Goal: Task Accomplishment & Management: Use online tool/utility

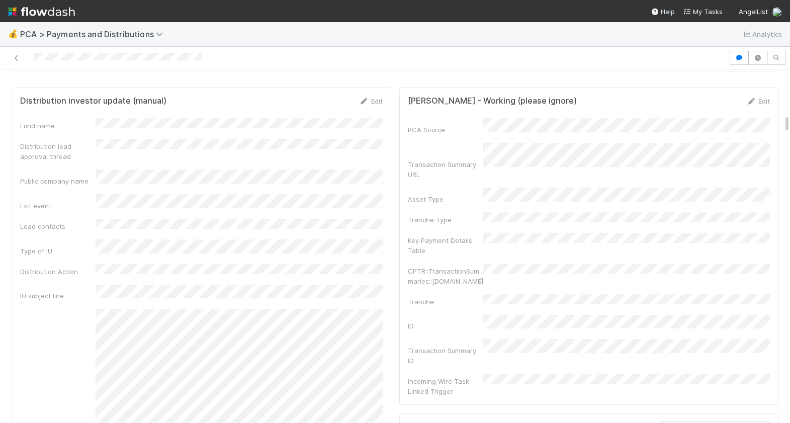
scroll to position [923, 0]
click at [367, 100] on icon at bounding box center [364, 102] width 10 height 7
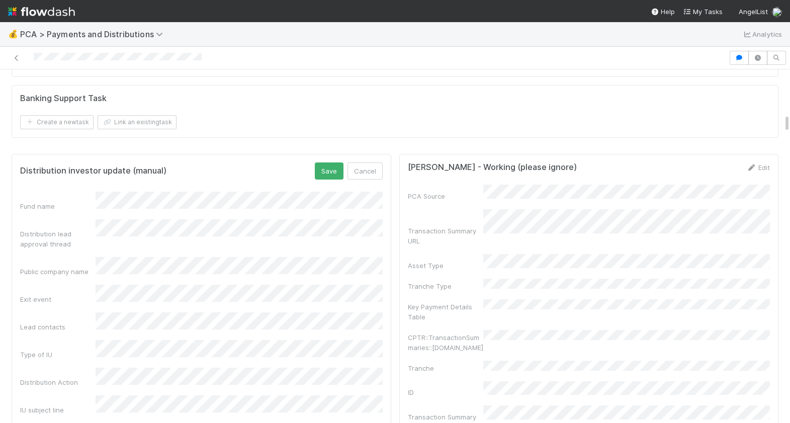
scroll to position [840, 0]
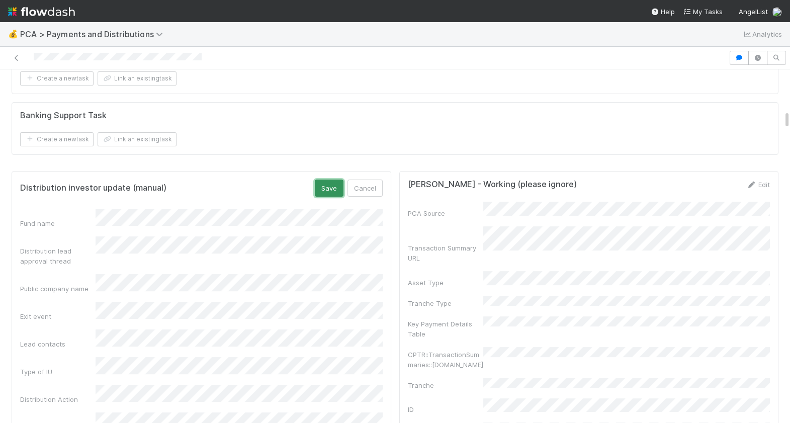
click at [329, 190] on button "Save" at bounding box center [329, 188] width 29 height 17
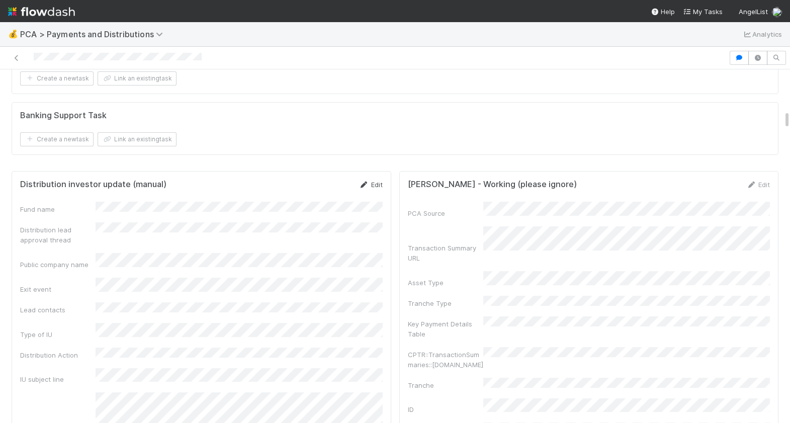
click at [363, 185] on icon at bounding box center [364, 185] width 10 height 7
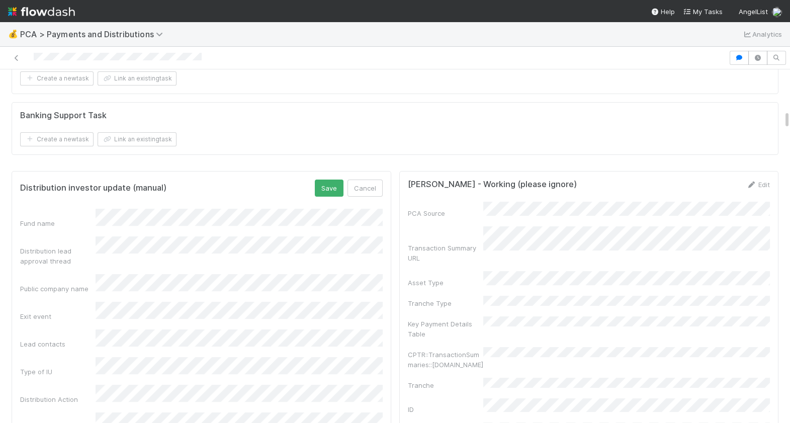
scroll to position [855, 0]
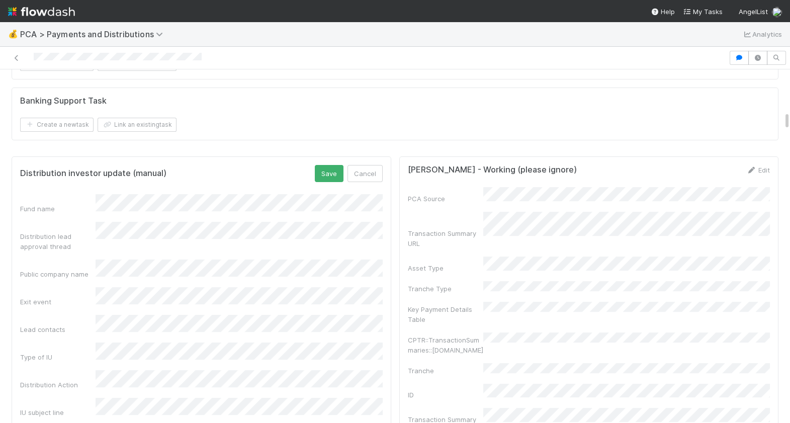
click at [314, 173] on div "Distribution investor update (manual) Save Cancel" at bounding box center [201, 173] width 363 height 17
click at [326, 175] on button "Save" at bounding box center [329, 173] width 29 height 17
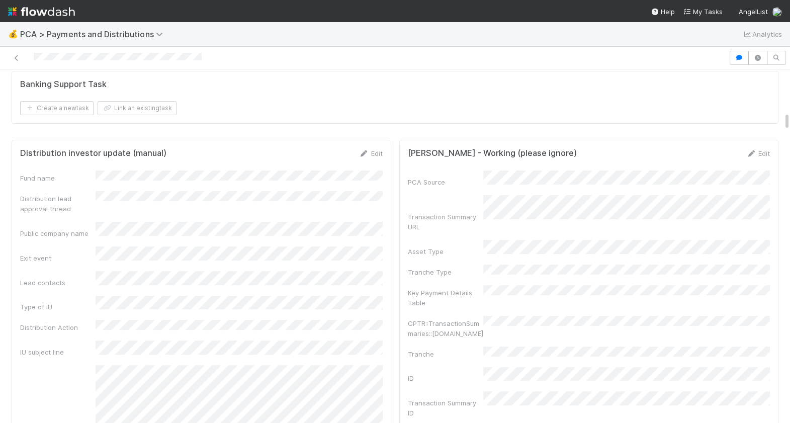
scroll to position [854, 0]
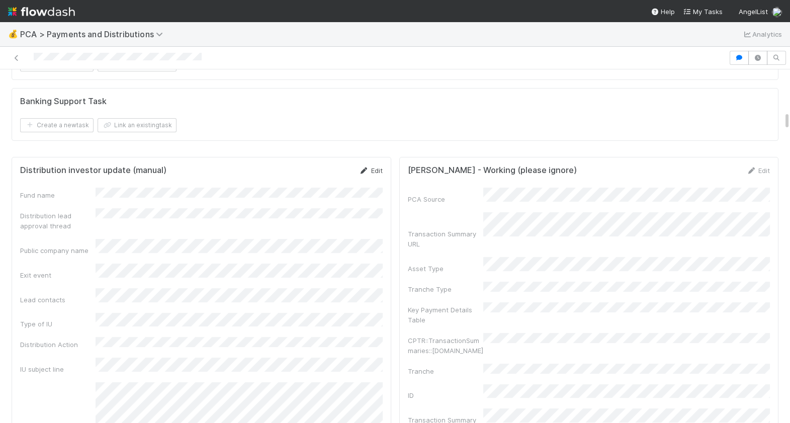
click at [370, 166] on link "Edit" at bounding box center [371, 170] width 24 height 8
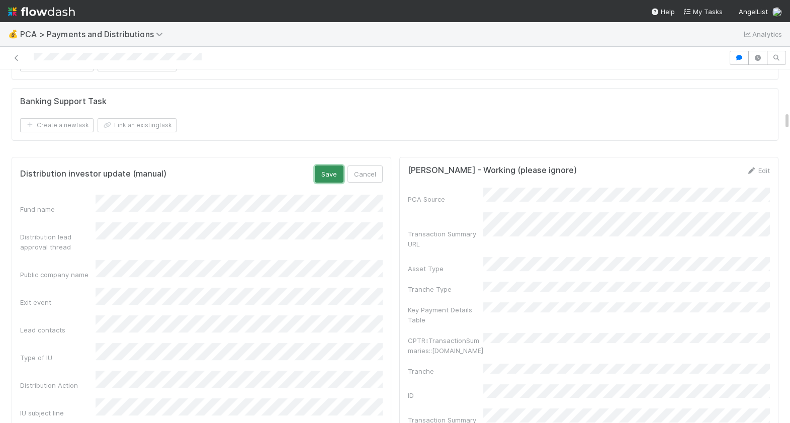
click at [330, 168] on button "Save" at bounding box center [329, 173] width 29 height 17
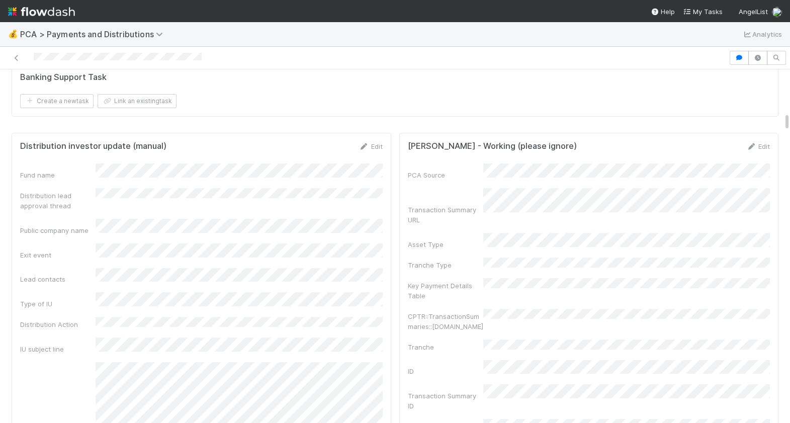
scroll to position [880, 0]
click at [367, 142] on icon at bounding box center [364, 145] width 10 height 7
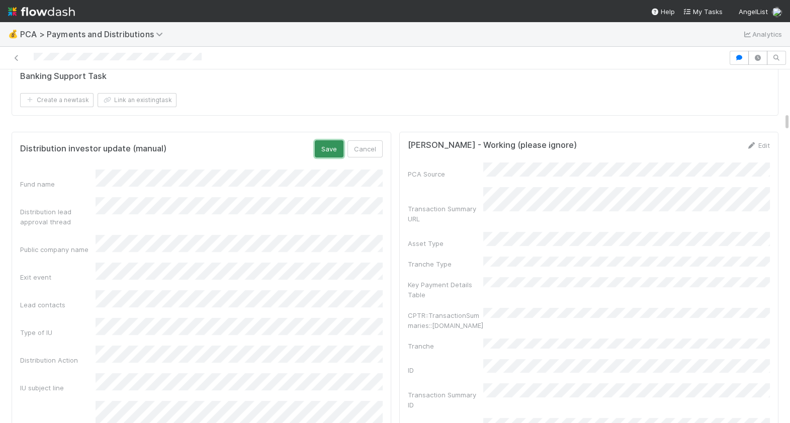
click at [327, 150] on button "Save" at bounding box center [329, 148] width 29 height 17
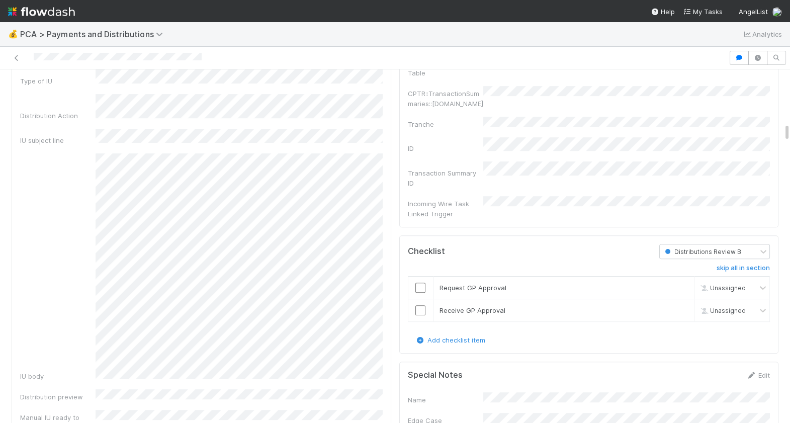
scroll to position [1117, 0]
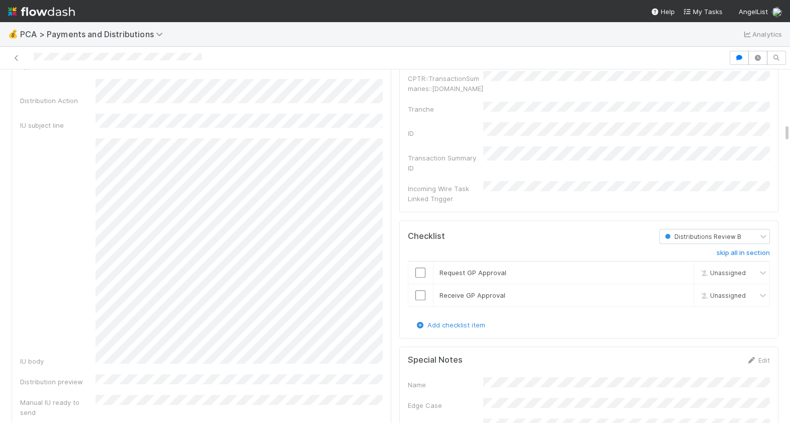
click at [93, 138] on div "IU body" at bounding box center [201, 252] width 363 height 228
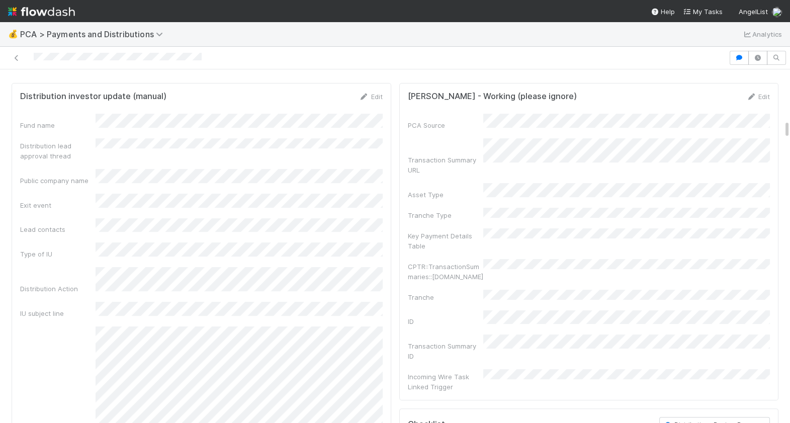
scroll to position [815, 0]
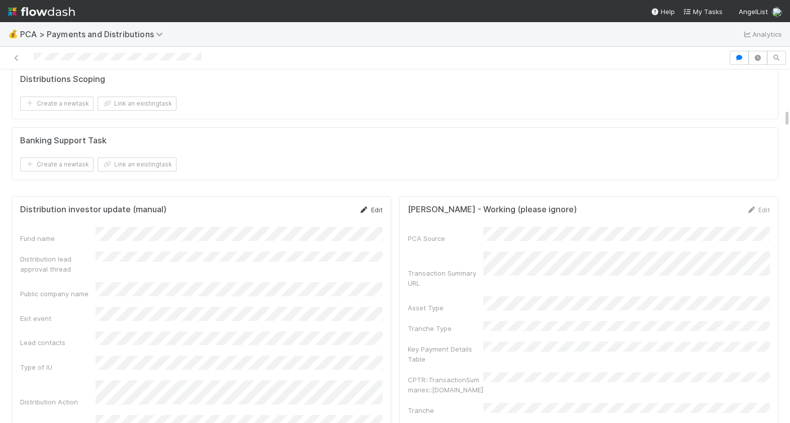
click at [372, 206] on link "Edit" at bounding box center [371, 210] width 24 height 8
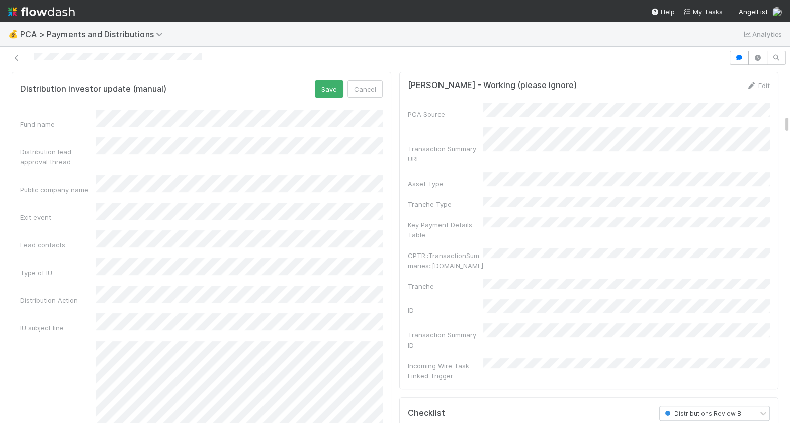
scroll to position [939, 0]
click at [361, 89] on button "Cancel" at bounding box center [365, 88] width 35 height 17
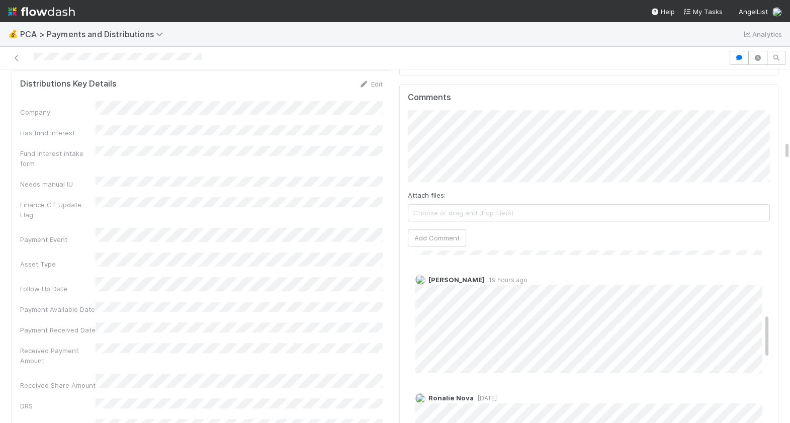
scroll to position [0, 0]
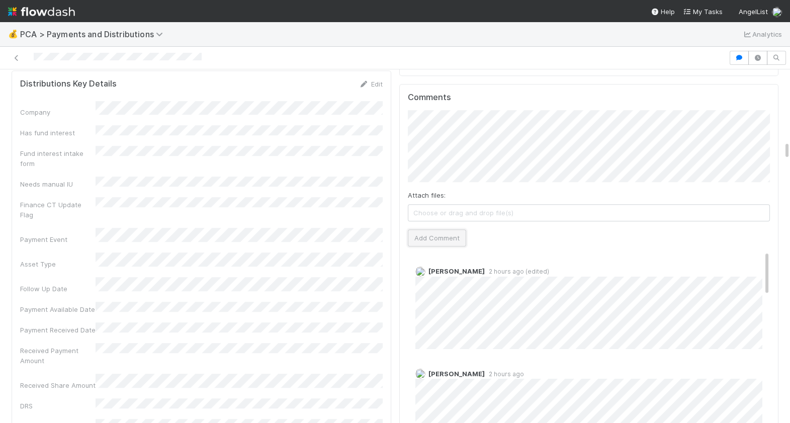
click at [423, 229] on button "Add Comment" at bounding box center [437, 237] width 58 height 17
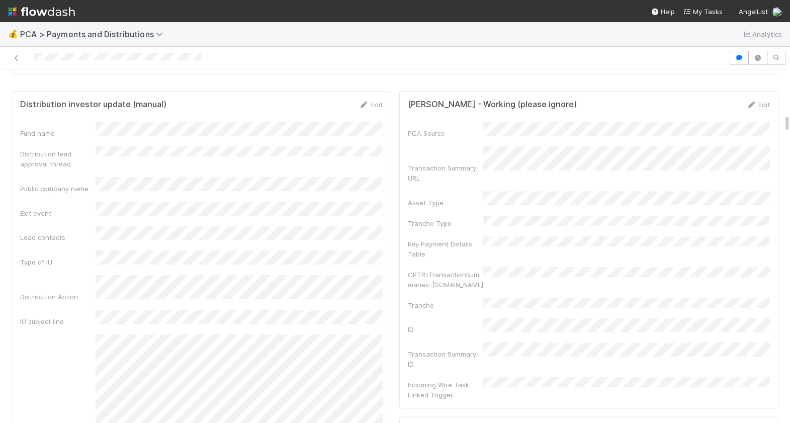
scroll to position [719, 0]
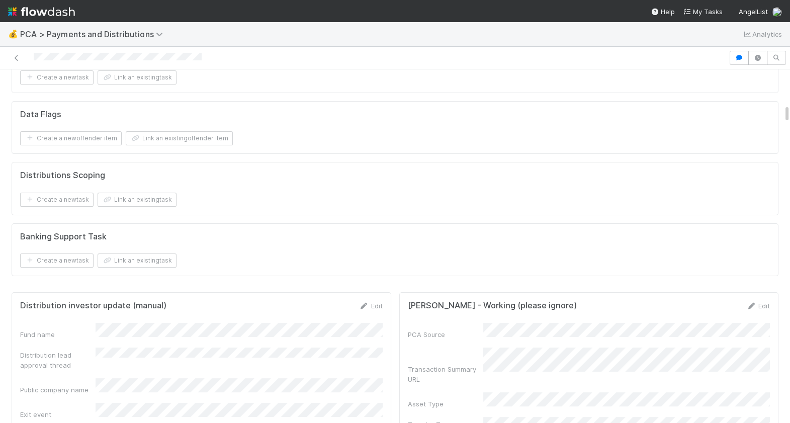
drag, startPoint x: 209, startPoint y: 55, endPoint x: 27, endPoint y: 53, distance: 182.1
click at [28, 53] on div at bounding box center [364, 58] width 721 height 14
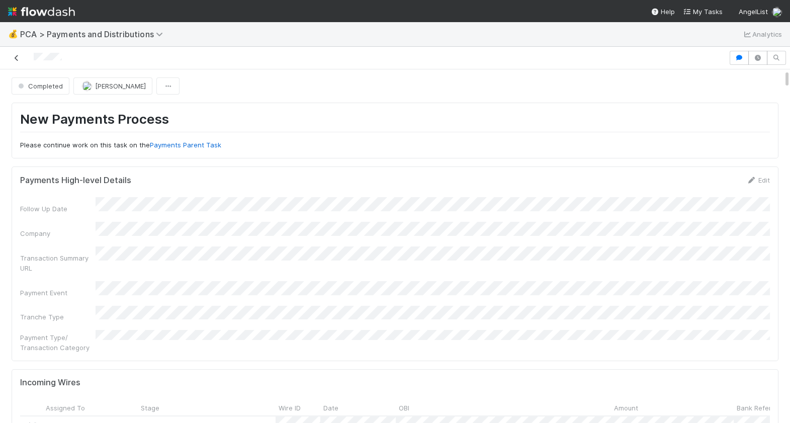
click at [18, 58] on icon at bounding box center [17, 58] width 10 height 7
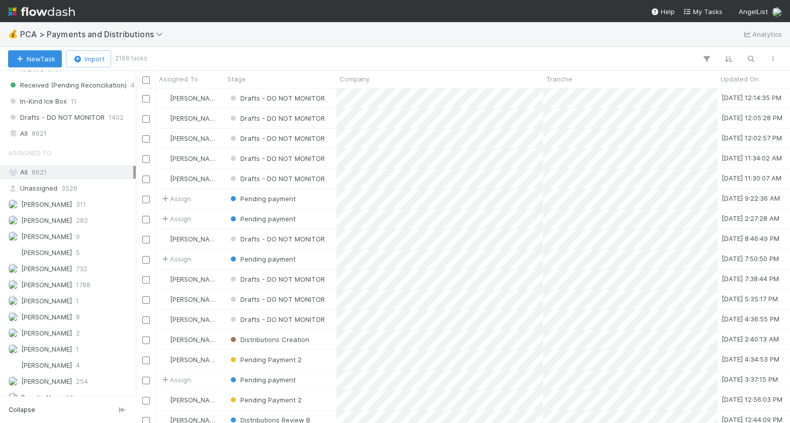
scroll to position [833, 0]
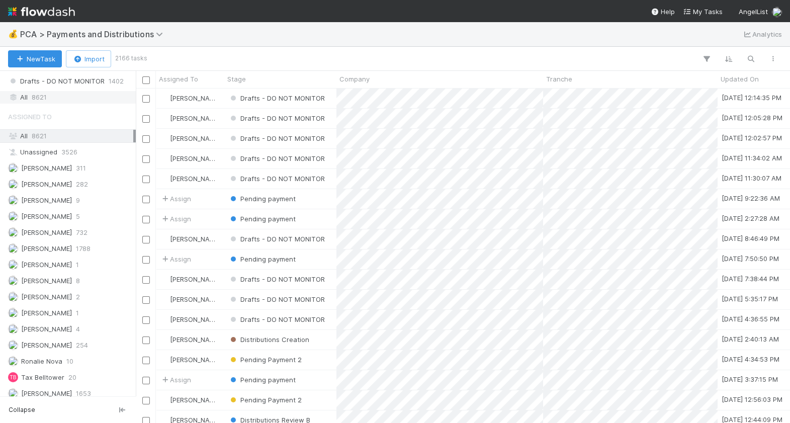
click at [52, 92] on div "All 8621" at bounding box center [70, 97] width 125 height 13
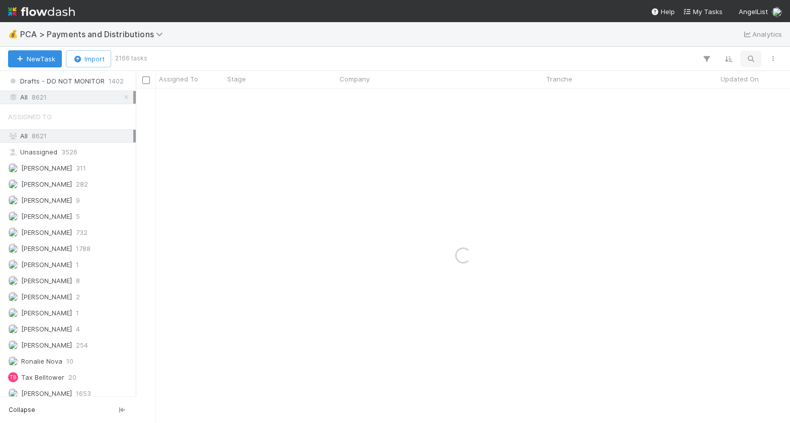
click at [742, 58] on button "button" at bounding box center [751, 58] width 18 height 13
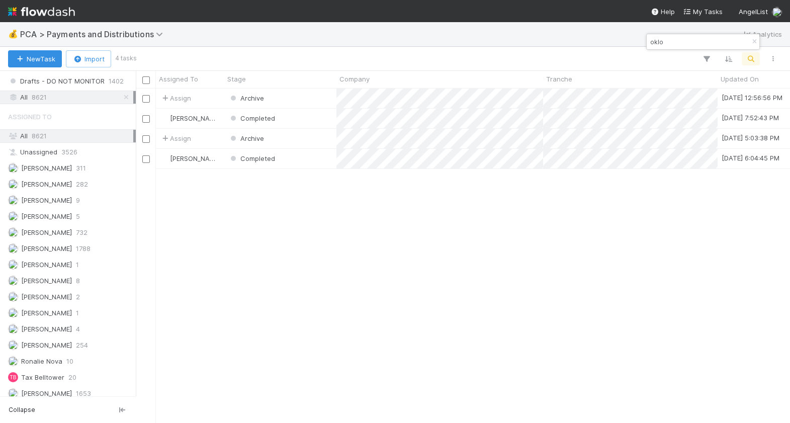
scroll to position [334, 654]
type input "o"
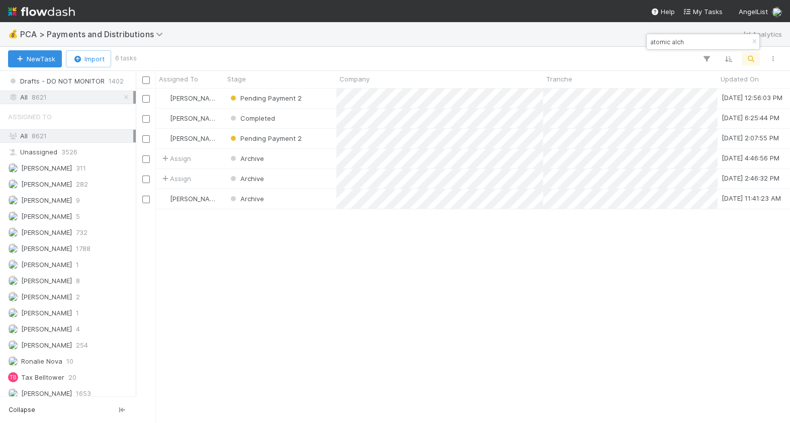
type input "atomic alch"
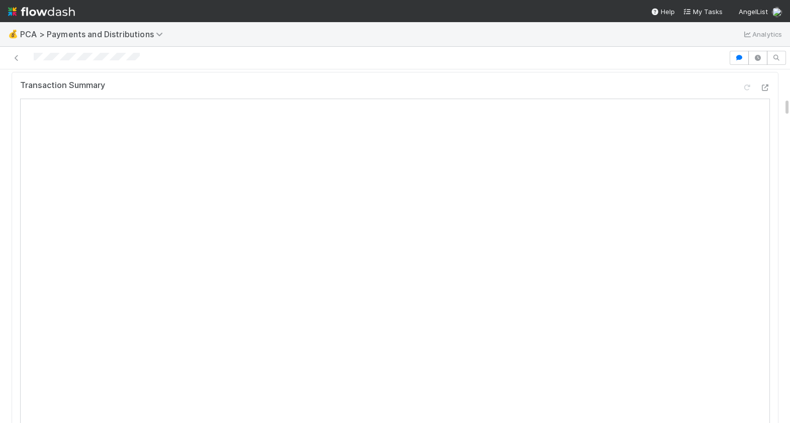
scroll to position [529, 0]
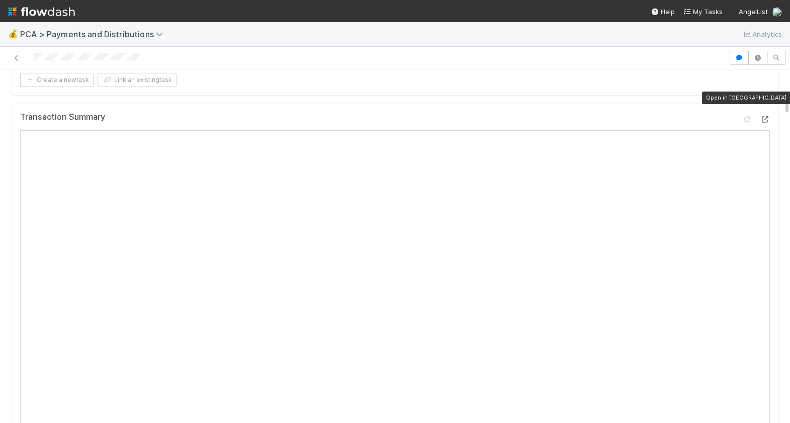
click at [765, 116] on icon at bounding box center [765, 119] width 10 height 7
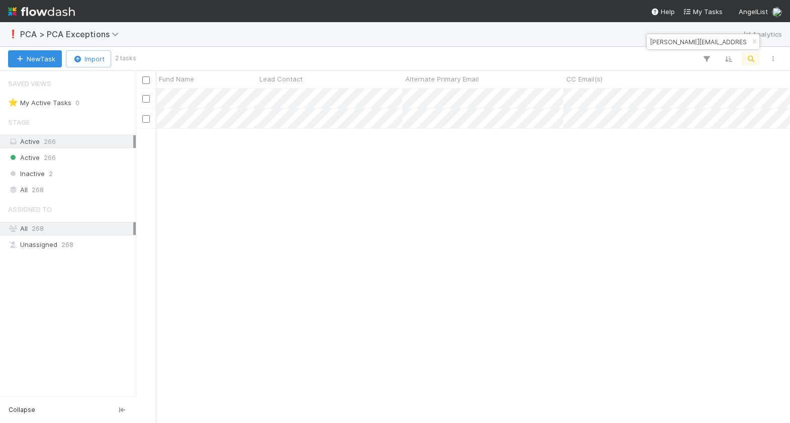
scroll to position [334, 654]
click at [755, 46] on button "button" at bounding box center [754, 42] width 11 height 12
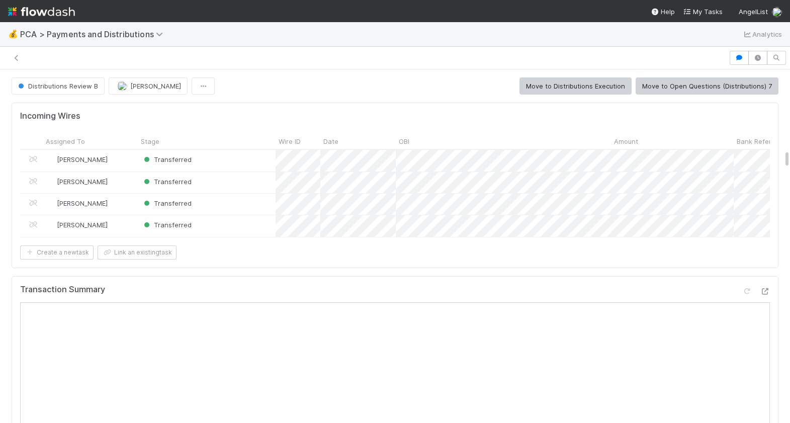
scroll to position [1519, 0]
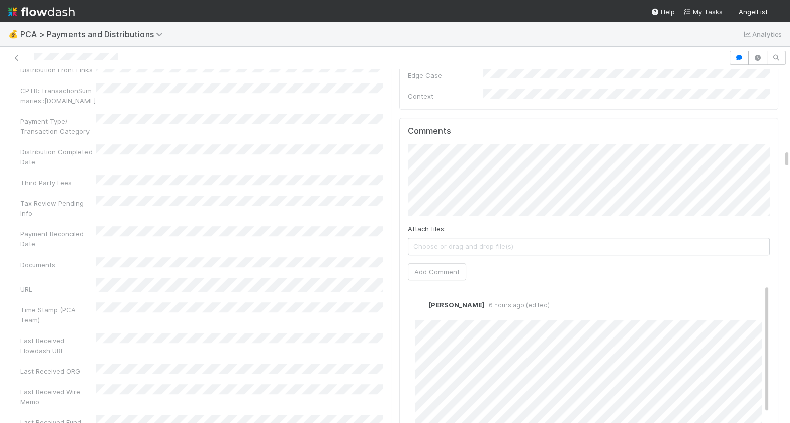
scroll to position [1518, 0]
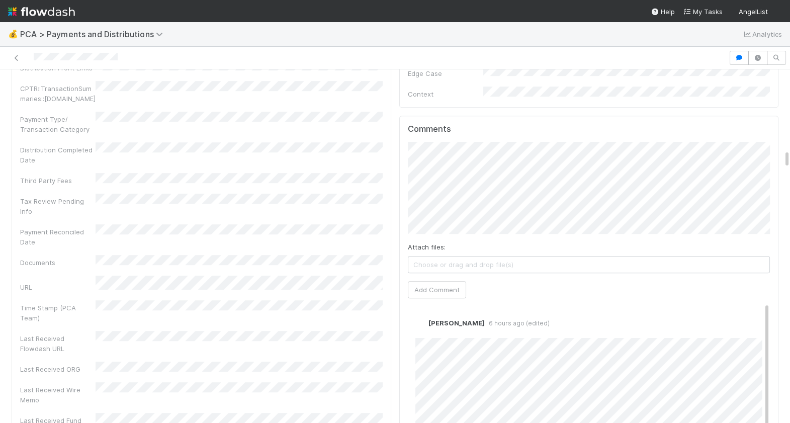
drag, startPoint x: 128, startPoint y: 59, endPoint x: 30, endPoint y: 58, distance: 98.6
click at [30, 58] on div at bounding box center [364, 58] width 721 height 14
click at [228, 68] on div at bounding box center [395, 58] width 790 height 23
click at [427, 291] on button "Add Comment" at bounding box center [437, 299] width 58 height 17
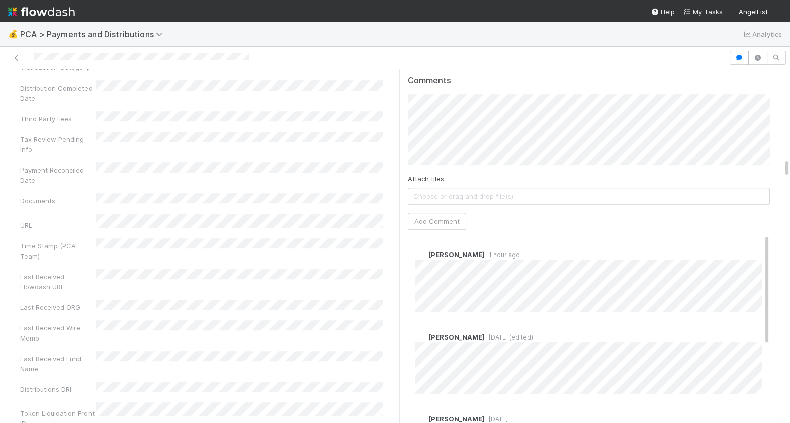
scroll to position [1693, 0]
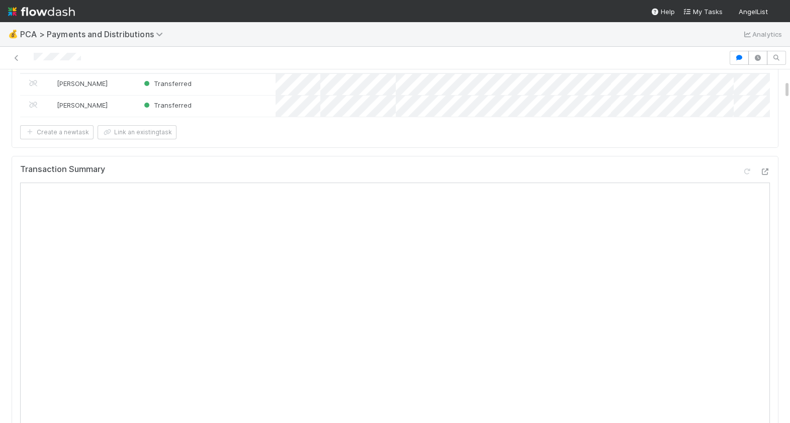
scroll to position [198, 0]
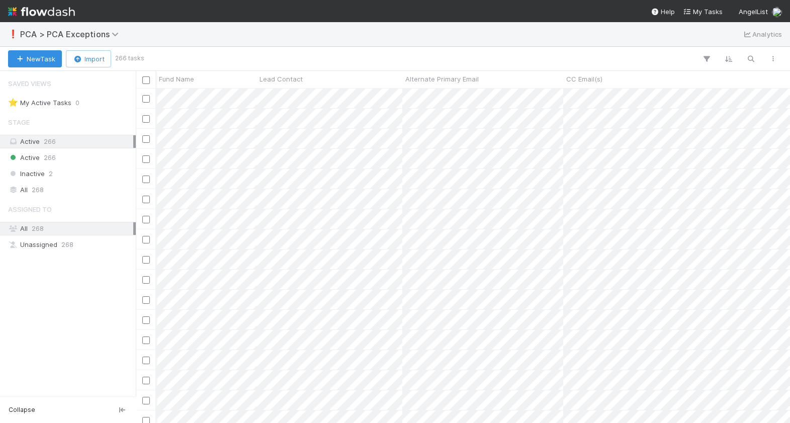
scroll to position [334, 654]
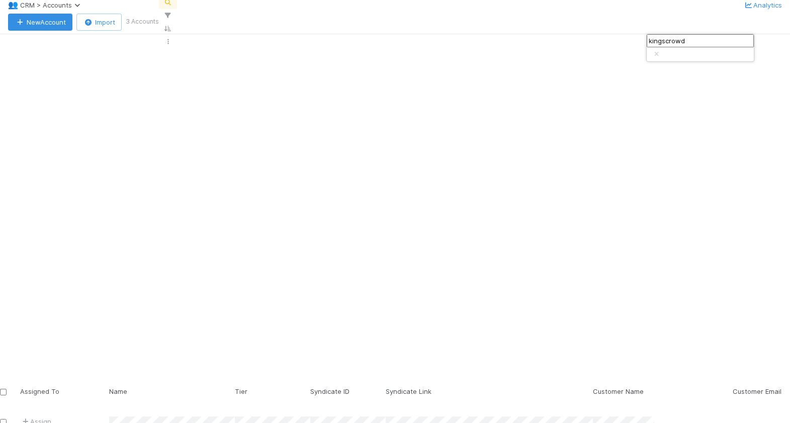
scroll to position [144, 0]
click at [661, 51] on icon "button" at bounding box center [656, 54] width 10 height 6
click at [73, 9] on span "CRM > Accounts" at bounding box center [52, 5] width 64 height 8
click at [235, 36] on div "Search workflows" at bounding box center [395, 211] width 790 height 423
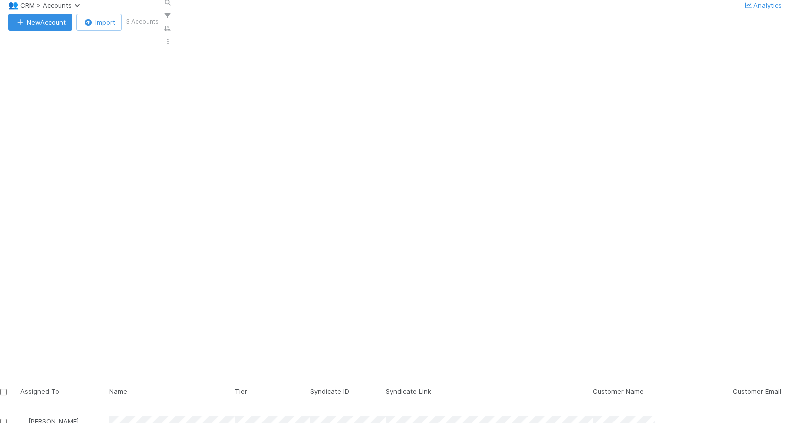
scroll to position [0, 0]
click at [188, 6] on icon "button" at bounding box center [183, 2] width 10 height 6
type input "[EMAIL_ADDRESS][DOMAIN_NAME]"
click at [661, 51] on icon "button" at bounding box center [656, 54] width 10 height 6
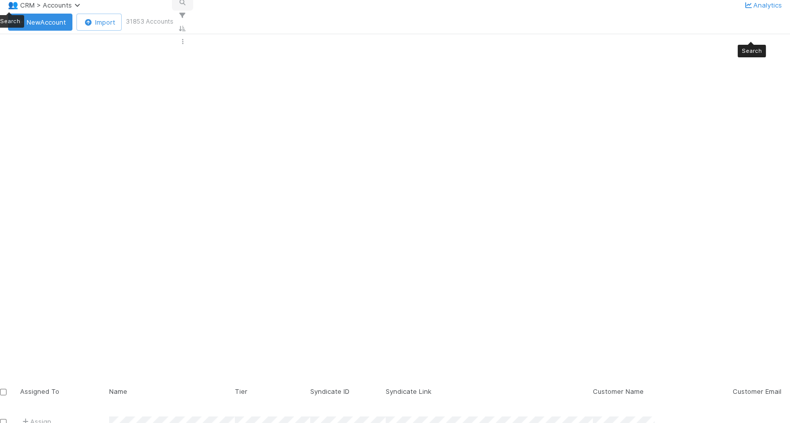
click at [188, 6] on icon "button" at bounding box center [183, 2] width 10 height 6
type input "adam@sandhillmarkets.com"
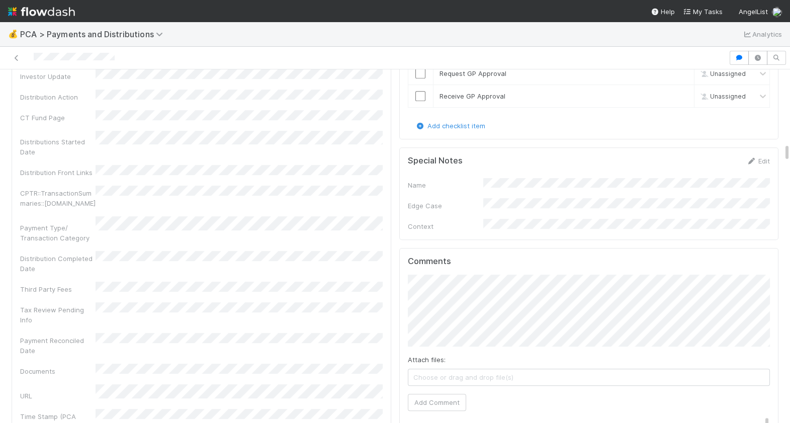
scroll to position [1653, 0]
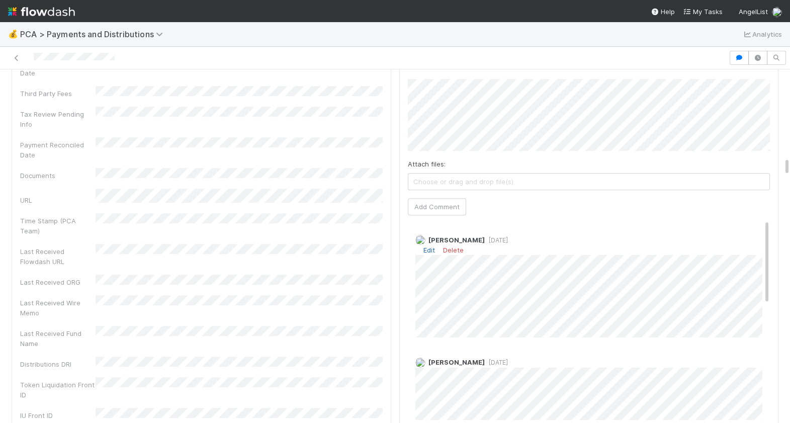
click at [427, 246] on link "Edit" at bounding box center [429, 250] width 12 height 8
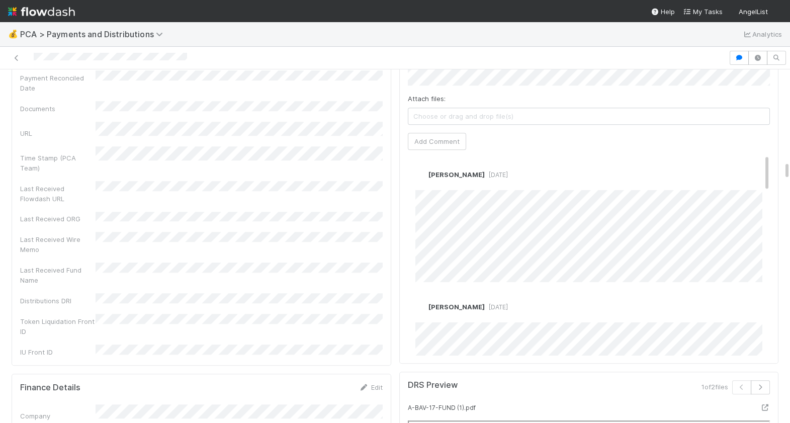
scroll to position [1781, 0]
click at [573, 182] on div "Edit Delete" at bounding box center [589, 187] width 348 height 10
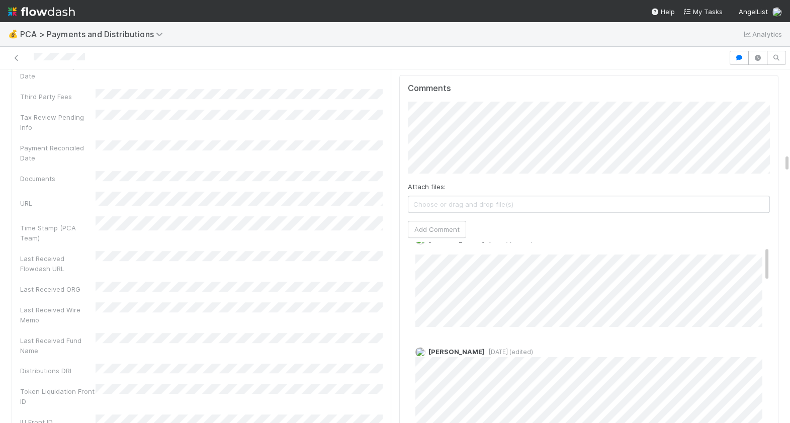
scroll to position [24, 0]
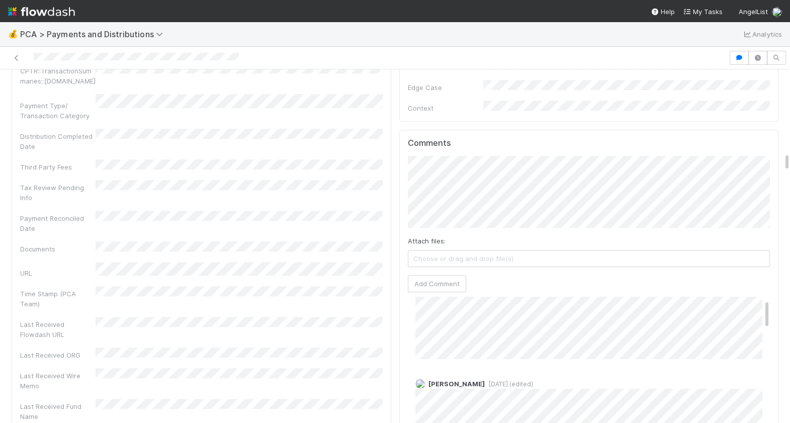
scroll to position [36, 0]
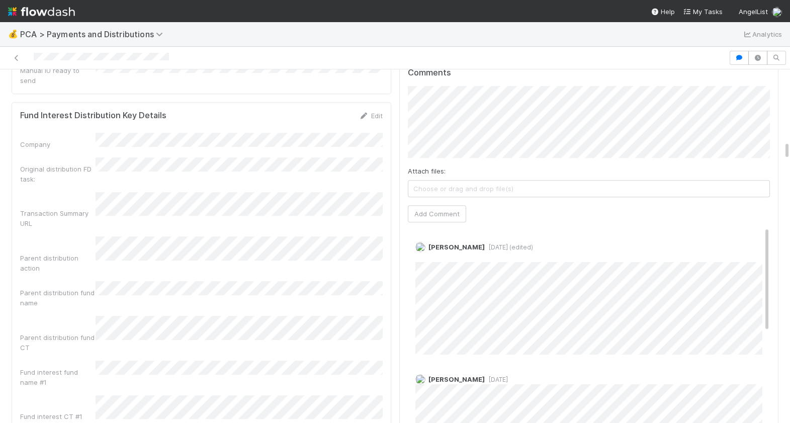
scroll to position [1349, 0]
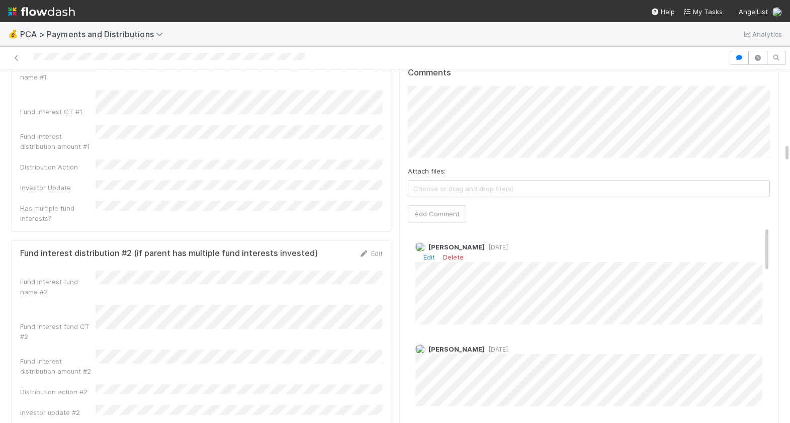
scroll to position [1342, 0]
click at [426, 252] on link "Edit" at bounding box center [429, 256] width 12 height 8
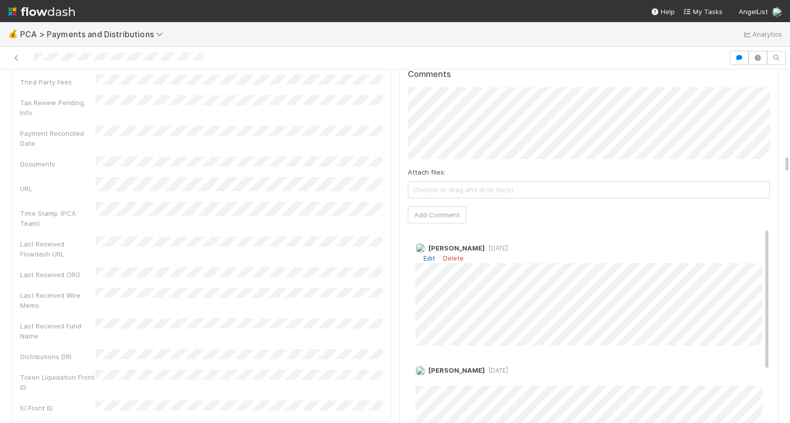
click at [431, 254] on link "Edit" at bounding box center [429, 258] width 12 height 8
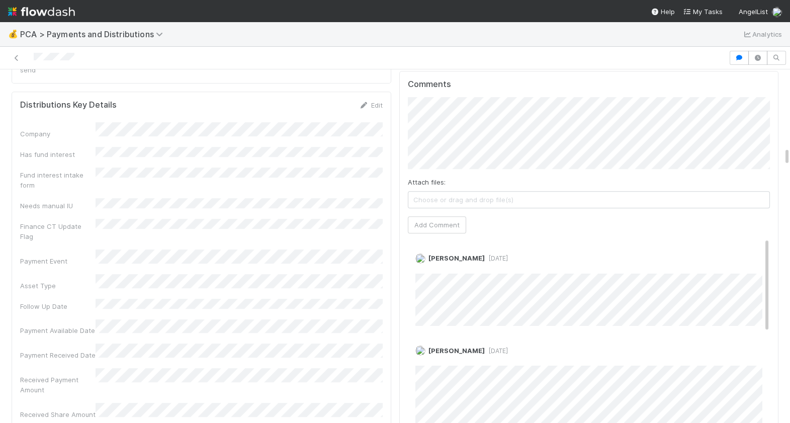
scroll to position [1625, 0]
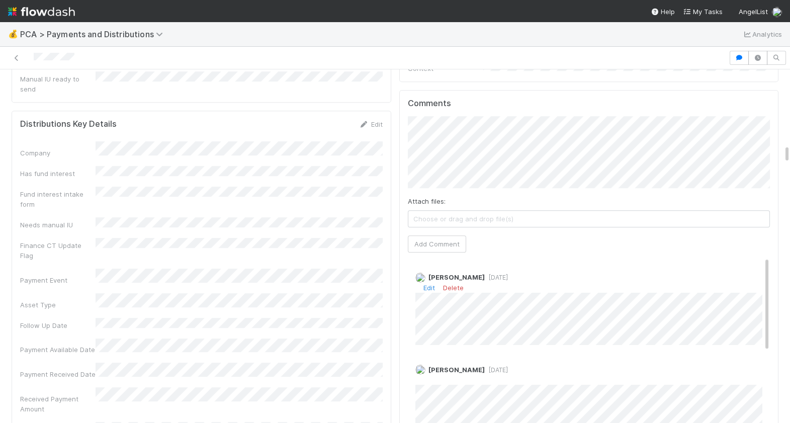
click at [433, 283] on div "Edit Delete" at bounding box center [589, 288] width 348 height 10
click at [432, 284] on link "Edit" at bounding box center [429, 288] width 12 height 8
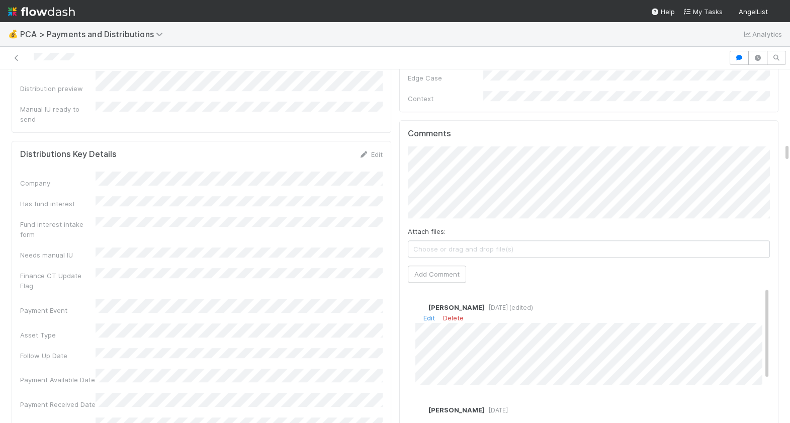
scroll to position [1605, 0]
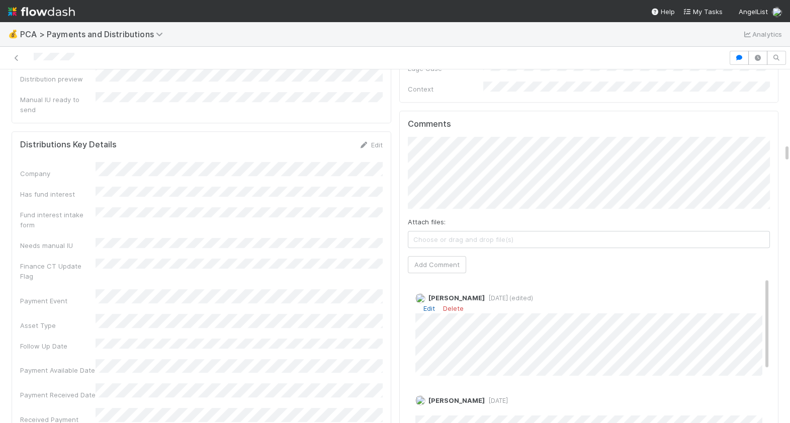
click at [429, 304] on link "Edit" at bounding box center [429, 308] width 12 height 8
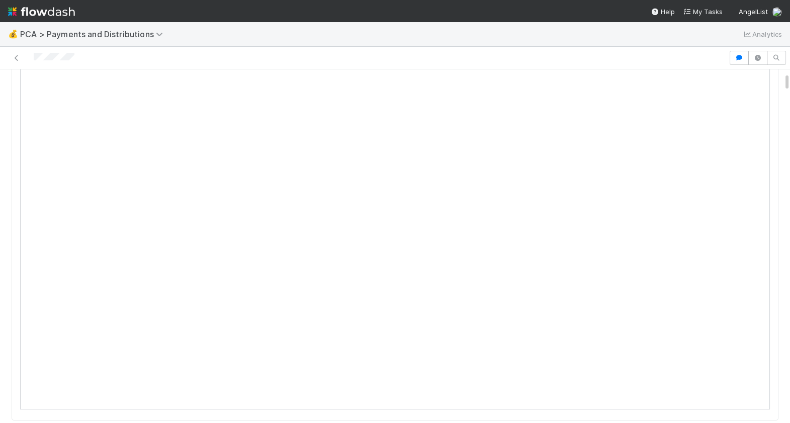
scroll to position [0, 0]
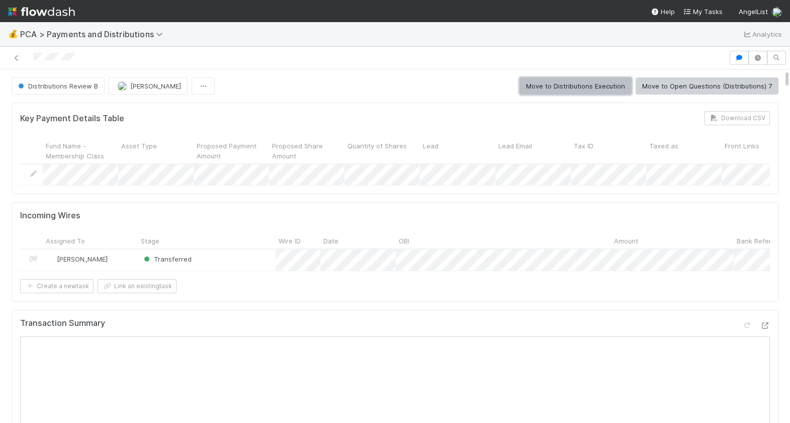
click at [580, 86] on button "Move to Distributions Execution" at bounding box center [576, 85] width 112 height 17
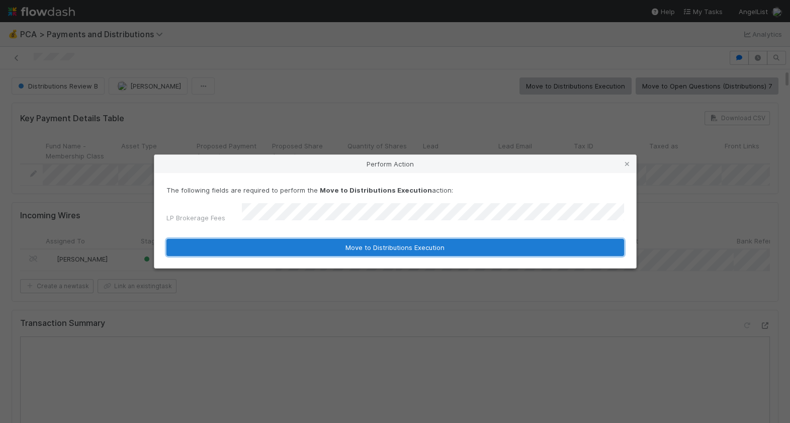
click at [321, 242] on button "Move to Distributions Execution" at bounding box center [395, 247] width 458 height 17
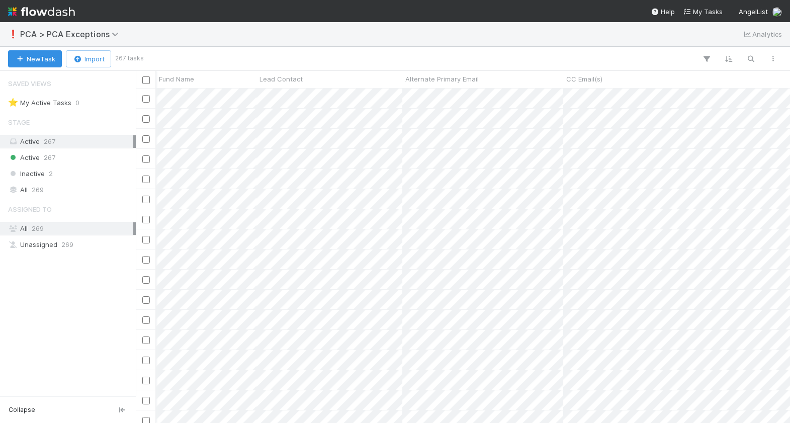
scroll to position [334, 654]
